Goal: Task Accomplishment & Management: Manage account settings

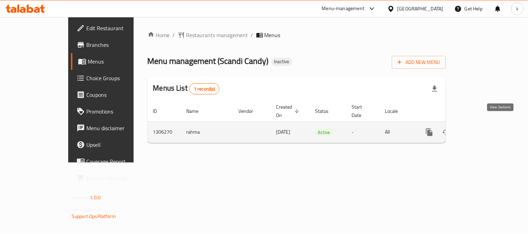
click at [488, 124] on link "enhanced table" at bounding box center [479, 132] width 17 height 17
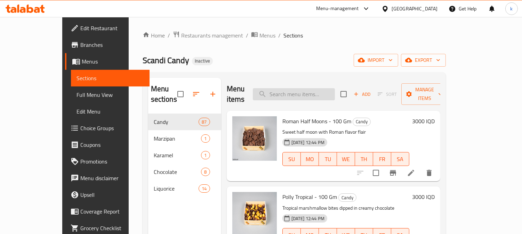
click at [313, 89] on input "search" at bounding box center [294, 94] width 82 height 12
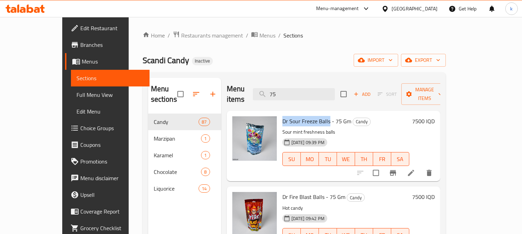
drag, startPoint x: 268, startPoint y: 111, endPoint x: 313, endPoint y: 111, distance: 44.9
click at [313, 116] on span "Dr Sour Freeze Balls - 75 Gm" at bounding box center [316, 121] width 69 height 10
copy span "Dr [PERSON_NAME] Freeze Balls"
click at [308, 89] on input "75" at bounding box center [294, 94] width 82 height 12
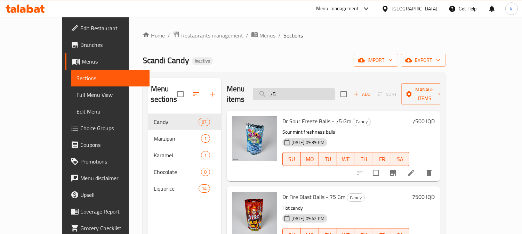
paste input "Dr [PERSON_NAME] Freeze Balls"
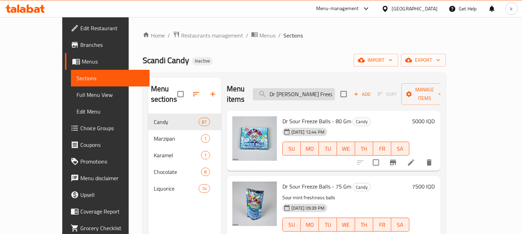
click at [318, 88] on input "Dr [PERSON_NAME] Freeze Balls" at bounding box center [294, 94] width 82 height 12
paste input "fire blast b"
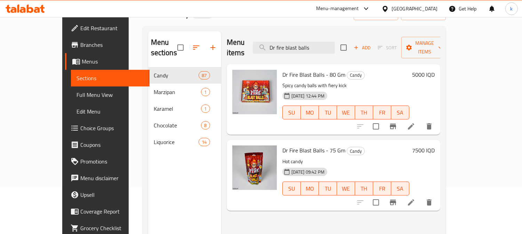
scroll to position [64, 0]
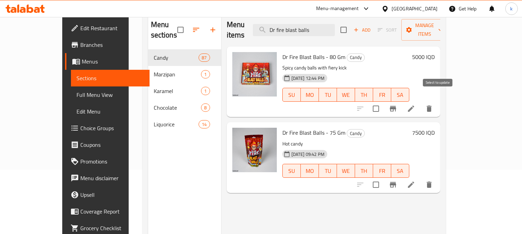
type input "Dr fire blast balls"
click at [383, 102] on input "checkbox" at bounding box center [376, 109] width 15 height 15
checkbox input "true"
click at [383, 178] on input "checkbox" at bounding box center [376, 185] width 15 height 15
checkbox input "true"
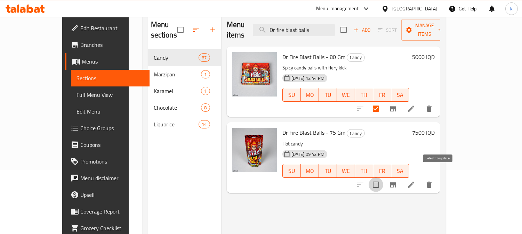
checkbox input "true"
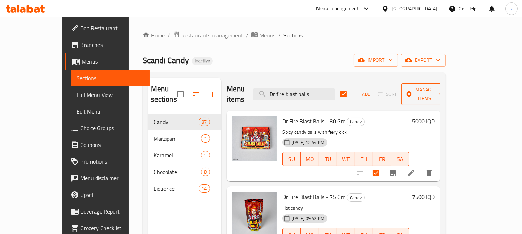
click at [442, 90] on span "Manage items" at bounding box center [424, 94] width 35 height 17
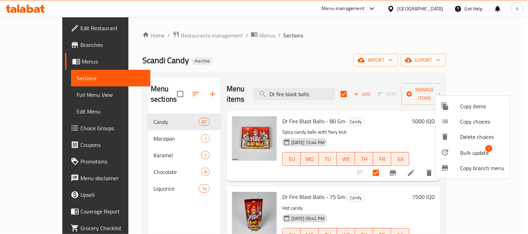
click at [468, 150] on span "Bulk update" at bounding box center [474, 153] width 29 height 8
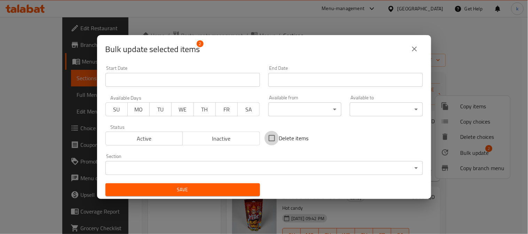
click at [271, 138] on input "Delete items" at bounding box center [271, 138] width 15 height 15
checkbox input "true"
drag, startPoint x: 227, startPoint y: 189, endPoint x: 231, endPoint y: 181, distance: 8.9
click at [227, 190] on span "Save" at bounding box center [182, 190] width 143 height 9
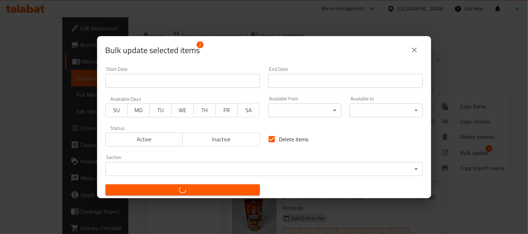
checkbox input "false"
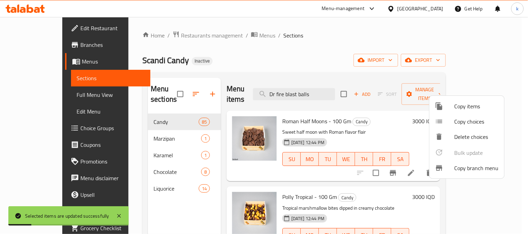
click at [319, 89] on div at bounding box center [264, 117] width 528 height 234
click at [319, 89] on input "Dr fire blast balls" at bounding box center [294, 94] width 82 height 12
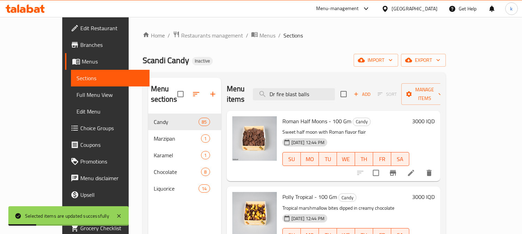
click at [319, 89] on input "Dr fire blast balls" at bounding box center [294, 94] width 82 height 12
paste input "sour freeze"
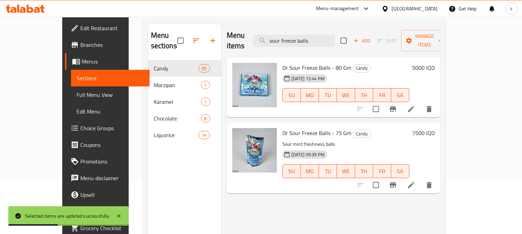
scroll to position [64, 0]
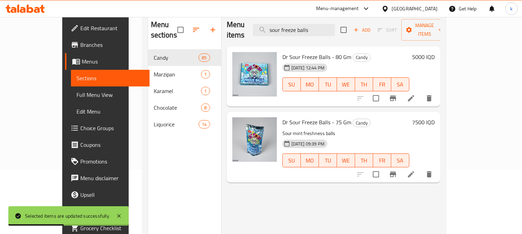
type input "sour freeze balls"
click at [383, 91] on input "checkbox" at bounding box center [376, 98] width 15 height 15
checkbox input "true"
click at [383, 167] on input "checkbox" at bounding box center [376, 174] width 15 height 15
checkbox input "true"
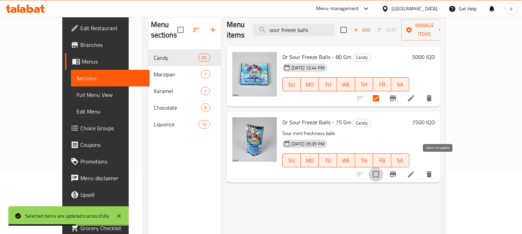
checkbox input "true"
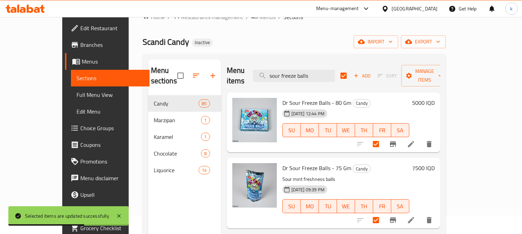
scroll to position [0, 0]
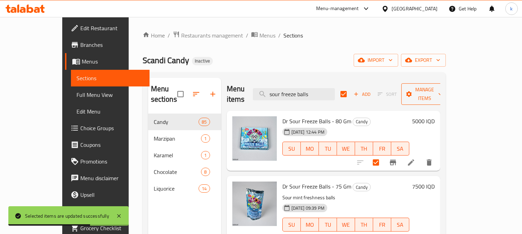
click at [442, 91] on span "Manage items" at bounding box center [424, 94] width 35 height 17
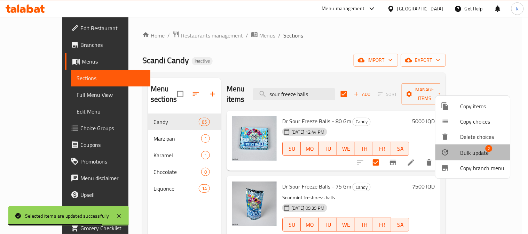
click at [462, 149] on span "Bulk update" at bounding box center [474, 153] width 29 height 8
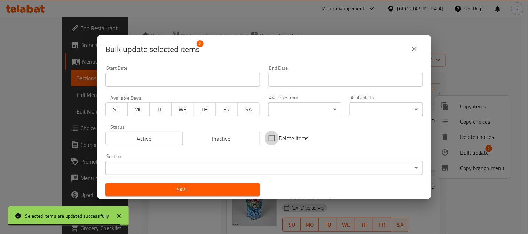
click at [269, 139] on input "Delete items" at bounding box center [271, 138] width 15 height 15
checkbox input "true"
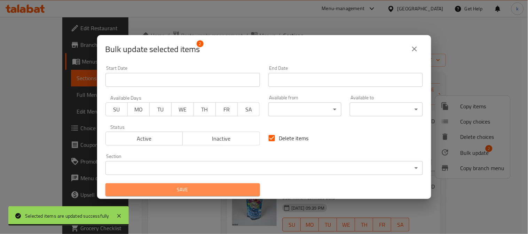
click at [218, 192] on span "Save" at bounding box center [182, 190] width 143 height 9
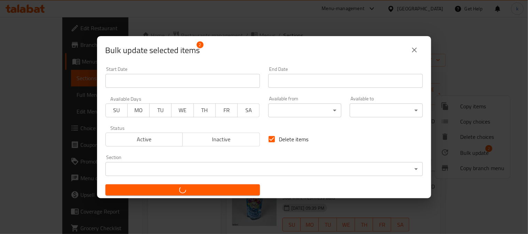
checkbox input "false"
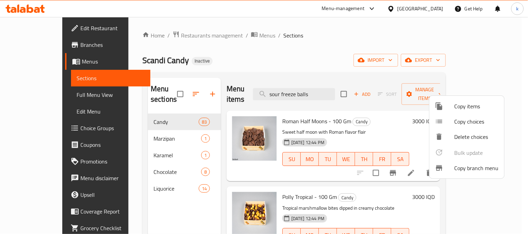
click at [313, 87] on div at bounding box center [264, 117] width 528 height 234
click at [313, 88] on input "sour freeze balls" at bounding box center [294, 94] width 82 height 12
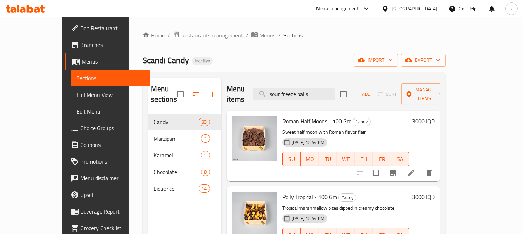
click at [313, 88] on input "sour freeze balls" at bounding box center [294, 94] width 82 height 12
paste input "Salty liquorice cube’"
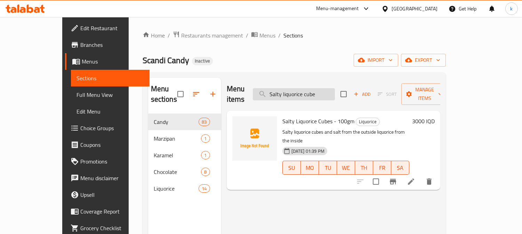
click at [303, 88] on input "Salty liquorice cube" at bounding box center [294, 94] width 82 height 12
paste input "sour sweet nescafe bar"
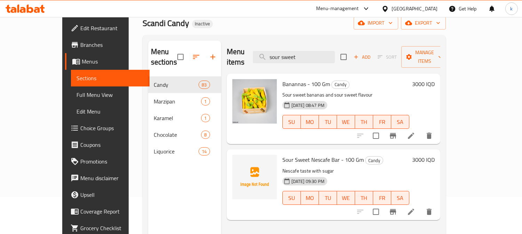
scroll to position [64, 0]
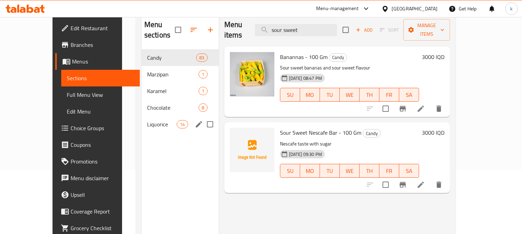
click at [147, 120] on span "Liquorice" at bounding box center [162, 124] width 30 height 8
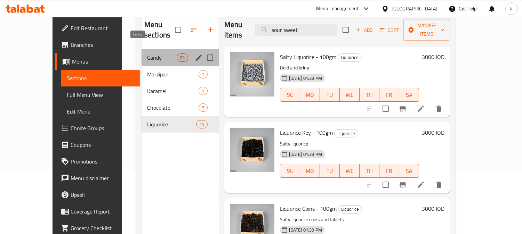
click at [147, 54] on span "Candy" at bounding box center [162, 58] width 30 height 8
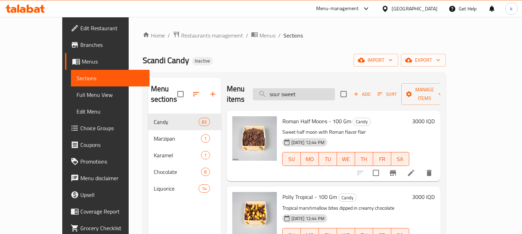
click at [311, 92] on input "sour sweet" at bounding box center [294, 94] width 82 height 12
paste input "Green and pink sweet sour balls"
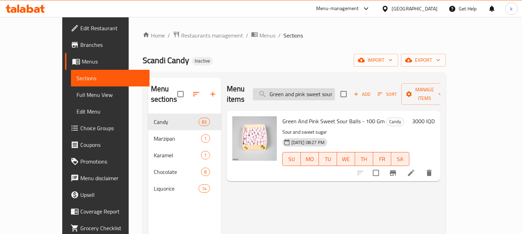
click at [324, 91] on input "Green and pink sweet sour balls" at bounding box center [294, 94] width 82 height 12
paste input "Lion face candy"
click at [309, 92] on input "Lion face candy" at bounding box center [294, 94] width 82 height 12
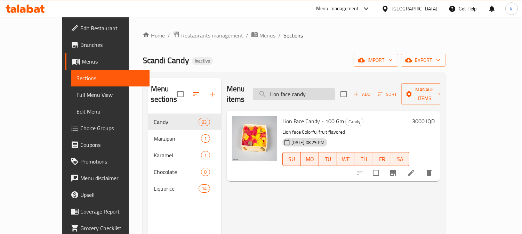
click at [309, 92] on input "Lion face candy" at bounding box center [294, 94] width 82 height 12
paste input "1/4 sour watermelon"
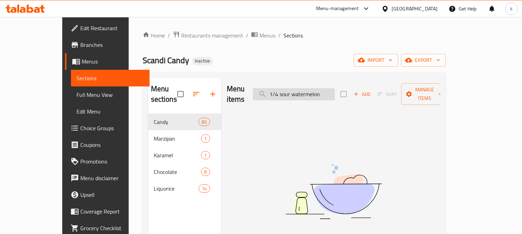
click at [307, 91] on input "1/4 sour watermelon" at bounding box center [294, 94] width 82 height 12
paste input "Pool gum balls"
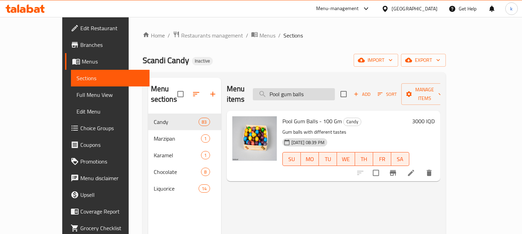
click at [301, 91] on input "Pool gum balls" at bounding box center [294, 94] width 82 height 12
paste input "Blue smiles"
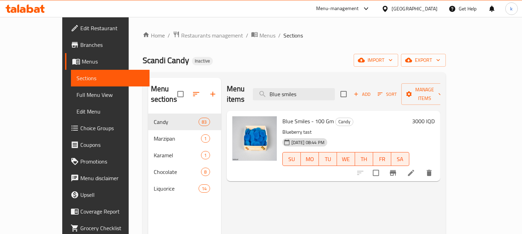
click at [324, 82] on div "Menu items Blue smiles Add Sort Manage items" at bounding box center [334, 94] width 214 height 33
click at [324, 89] on input "Blue smiles" at bounding box center [294, 94] width 82 height 12
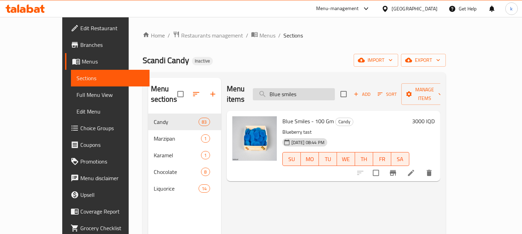
paste input "rown and white sweet sour balls"
click at [325, 89] on input "Brown and white sweet sour balls" at bounding box center [294, 94] width 82 height 12
paste input "lue Guitar"
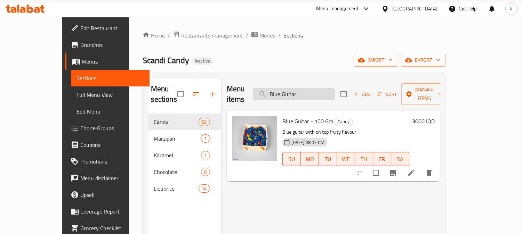
click at [315, 88] on input "Blue Guitar" at bounding box center [294, 94] width 82 height 12
paste input "Dr sour cubes"
type input "Dr sour cubes"
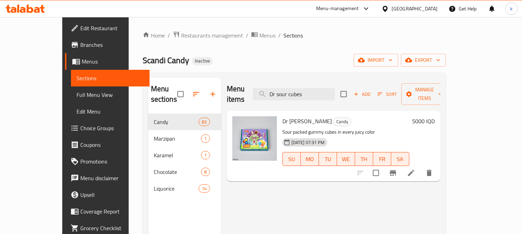
click at [77, 94] on span "Full Menu View" at bounding box center [110, 95] width 67 height 8
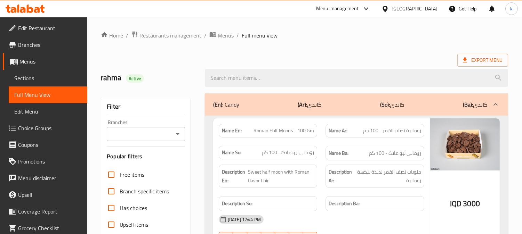
click at [148, 135] on input "Branches" at bounding box center [140, 134] width 63 height 10
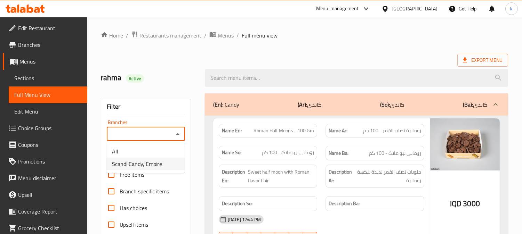
click at [152, 162] on span "Scandi Candy, Empire" at bounding box center [137, 164] width 50 height 8
type input "Scandi Candy, Empire"
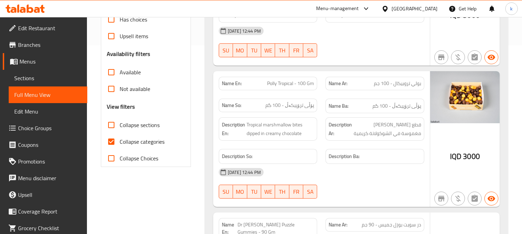
scroll to position [193, 0]
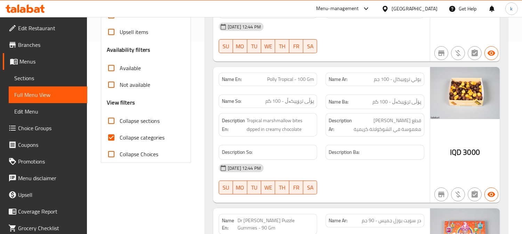
click at [113, 135] on input "Collapse categories" at bounding box center [111, 137] width 17 height 17
checkbox input "false"
click at [113, 121] on input "Collapse sections" at bounding box center [111, 121] width 17 height 17
checkbox input "true"
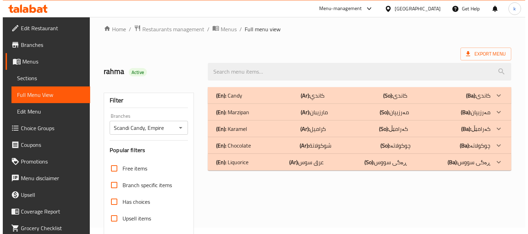
scroll to position [0, 0]
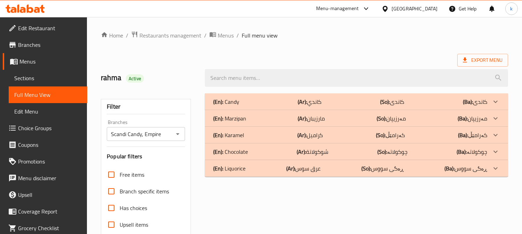
click at [332, 98] on div "(En): Candy (Ar): كاندي (So): کاندی (Ba): کاندی" at bounding box center [350, 102] width 274 height 8
